Goal: Information Seeking & Learning: Find specific fact

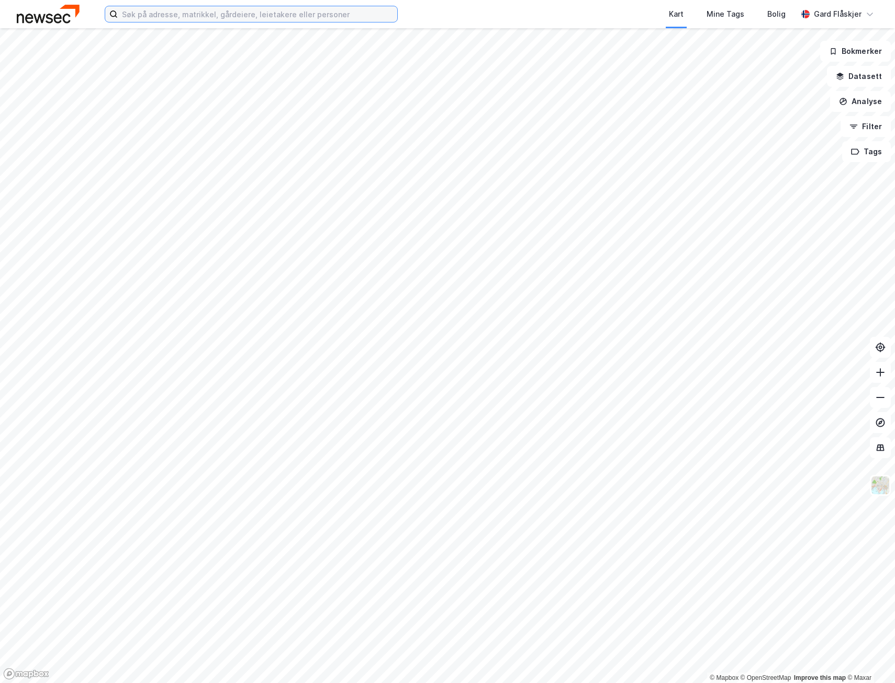
click at [215, 13] on input at bounding box center [257, 14] width 279 height 16
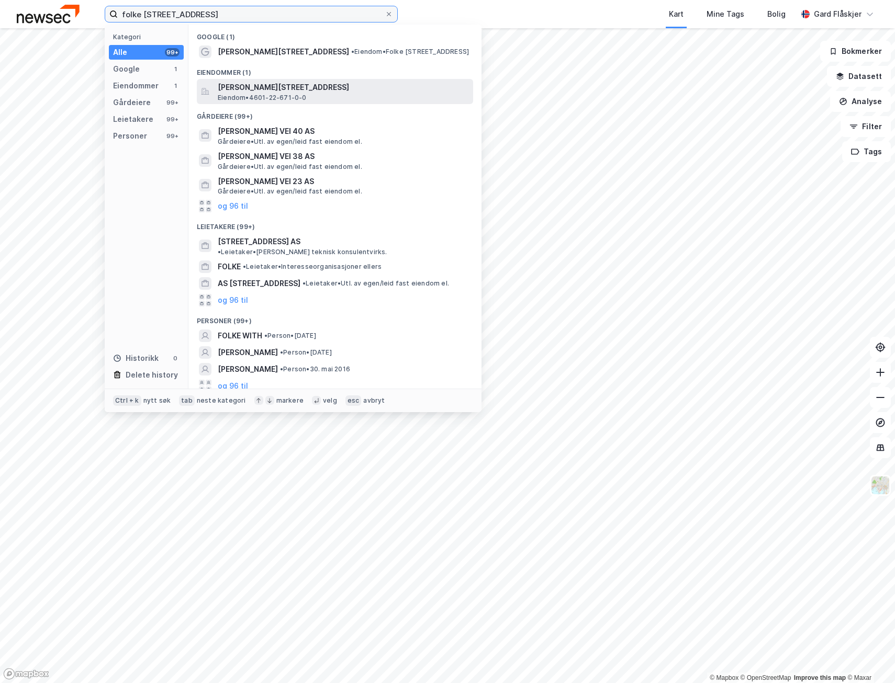
type input "folke [STREET_ADDRESS]"
click at [328, 97] on div "Folke [STREET_ADDRESS] • 4601-22-671-0-0" at bounding box center [344, 91] width 253 height 21
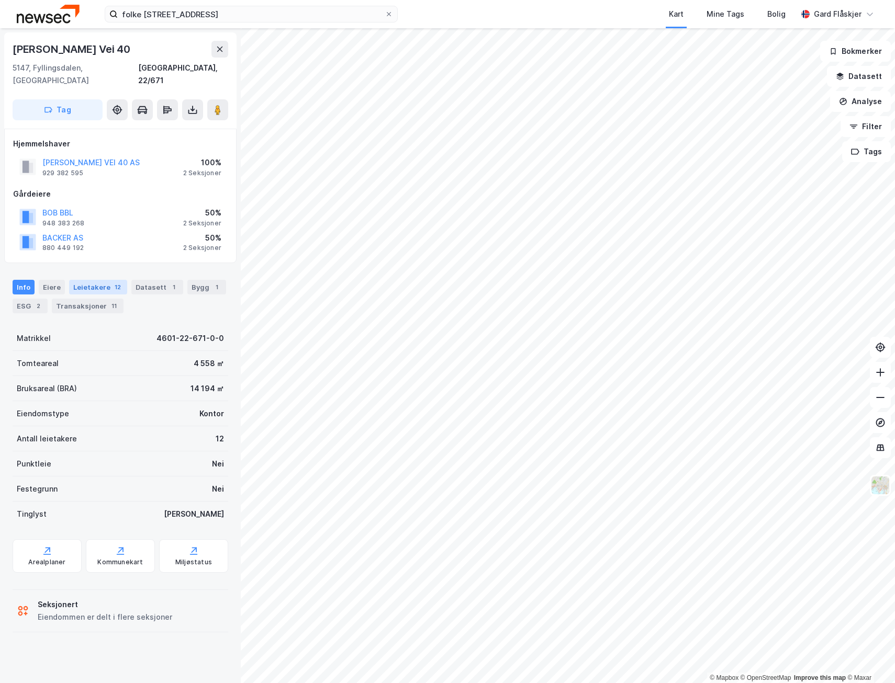
click at [95, 280] on div "Leietakere 12" at bounding box center [98, 287] width 58 height 15
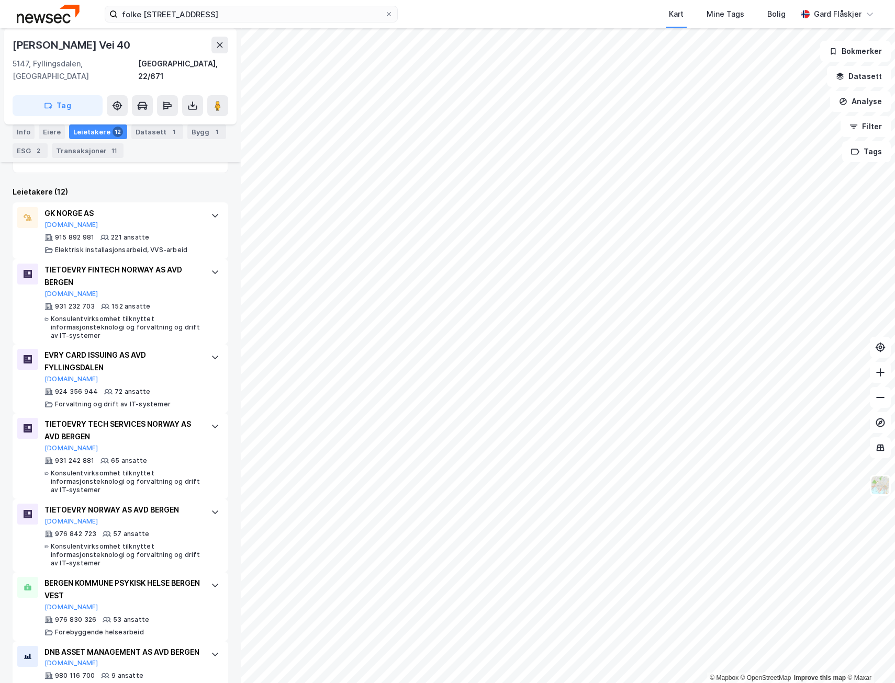
scroll to position [307, 0]
